Goal: Information Seeking & Learning: Learn about a topic

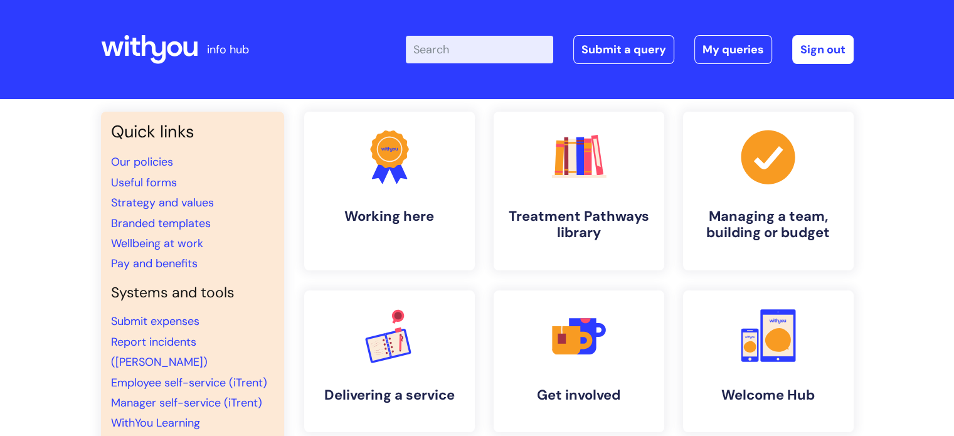
click at [449, 55] on input "Enter your search term here..." at bounding box center [479, 50] width 147 height 28
type input "STAR"
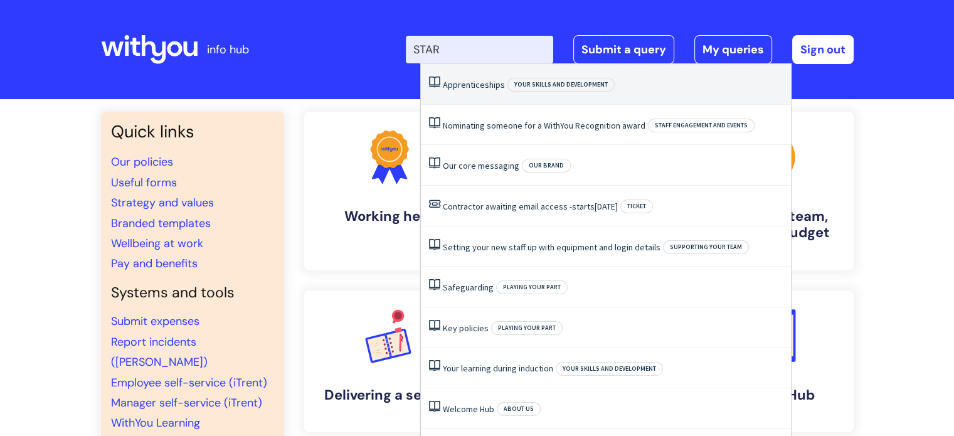
drag, startPoint x: 474, startPoint y: 85, endPoint x: 453, endPoint y: 87, distance: 21.5
click at [453, 87] on link "Apprenticeships" at bounding box center [474, 84] width 62 height 11
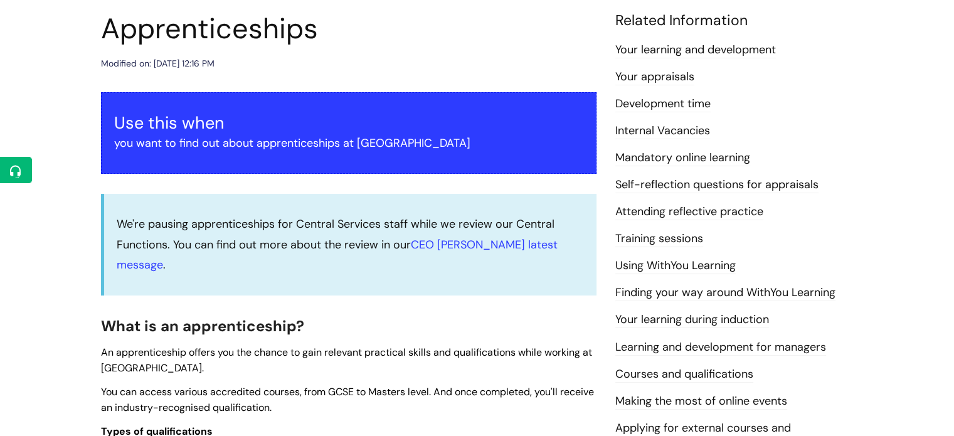
scroll to position [146, 0]
click at [663, 45] on link "Your learning and development" at bounding box center [696, 49] width 161 height 16
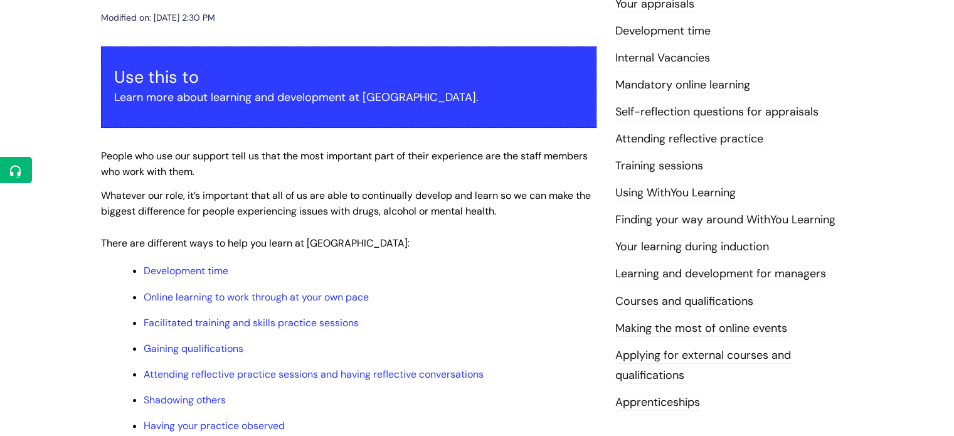
scroll to position [201, 0]
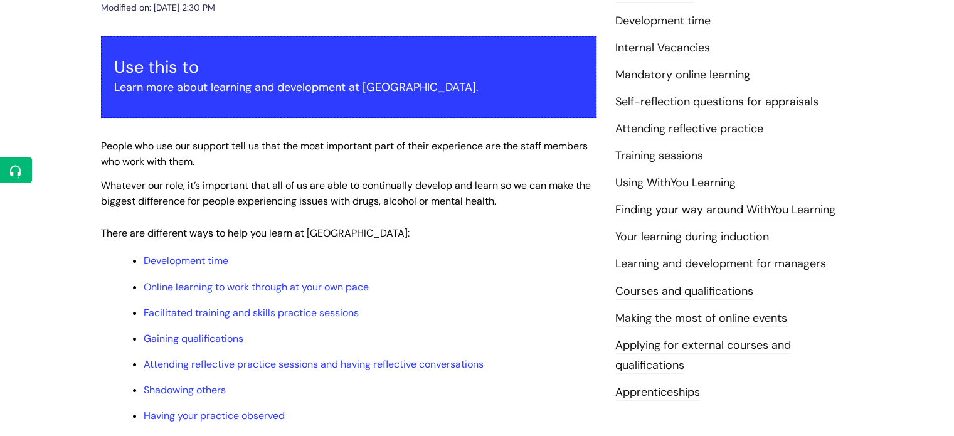
click at [701, 287] on link "Courses and qualifications" at bounding box center [685, 292] width 138 height 16
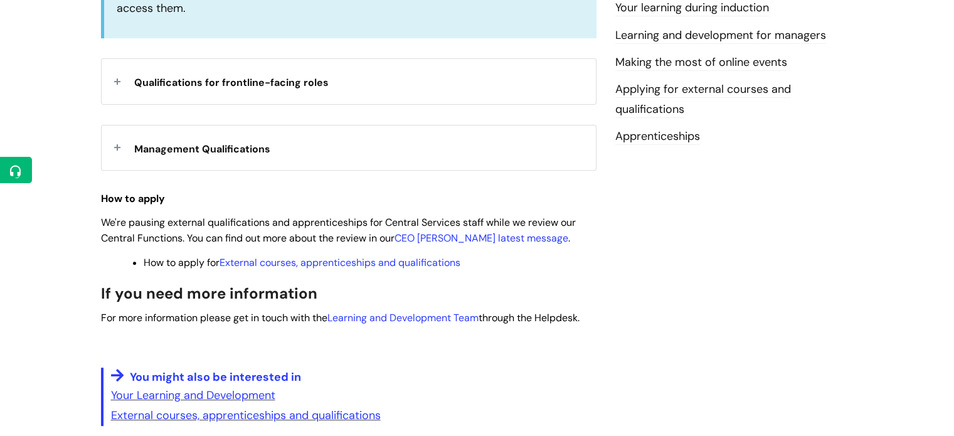
scroll to position [454, 0]
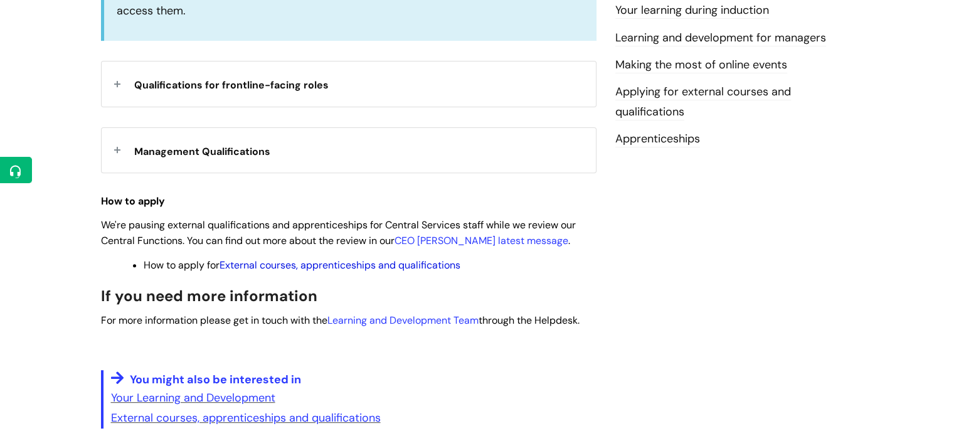
click at [397, 264] on link "External courses, apprenticeships and qualifications" at bounding box center [340, 265] width 241 height 13
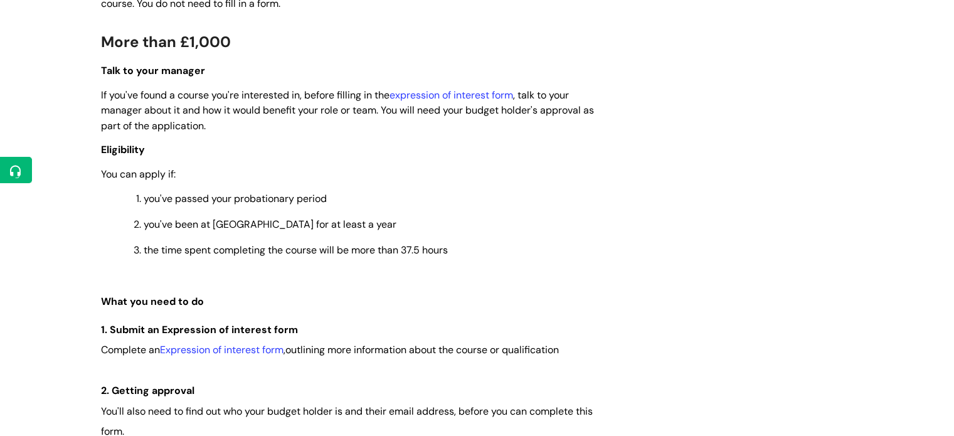
scroll to position [700, 0]
click at [466, 92] on link "expression of interest form" at bounding box center [452, 94] width 124 height 13
